Goal: Find specific page/section: Find specific page/section

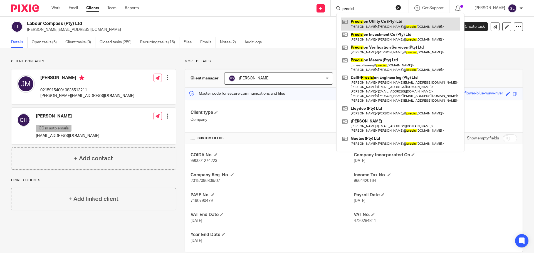
type input "precisi"
click at [368, 26] on link at bounding box center [400, 24] width 119 height 13
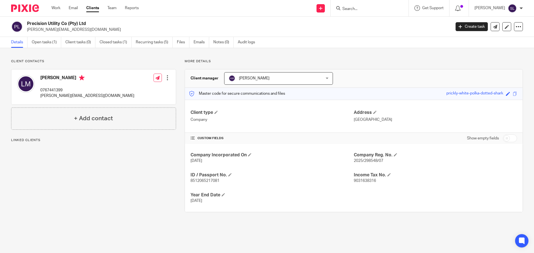
drag, startPoint x: 27, startPoint y: 23, endPoint x: 89, endPoint y: 20, distance: 61.8
click at [89, 20] on div "Precision Utility Co (Pty) Ltd lloyd@precisionmeters.co.za Create task Export d…" at bounding box center [267, 27] width 534 height 20
copy h2 "Precision Utility Co (Pty) Ltd"
